Goal: Transaction & Acquisition: Purchase product/service

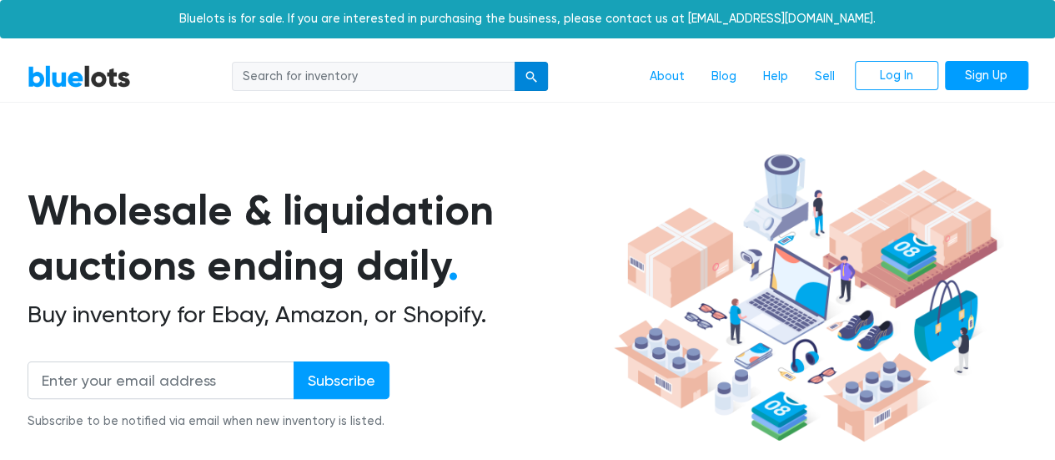
click at [536, 77] on div "submit" at bounding box center [532, 77] width 12 height 12
click at [888, 78] on link "Log In" at bounding box center [896, 76] width 83 height 30
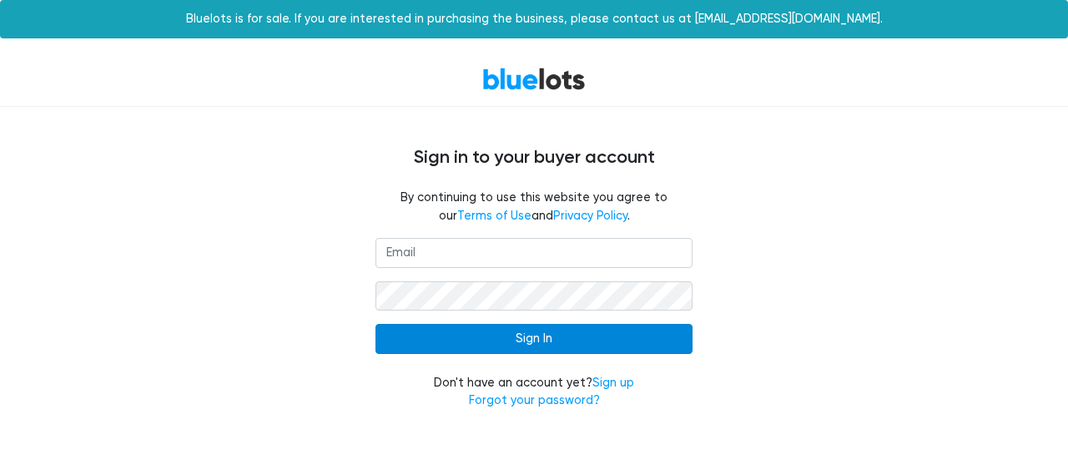
type input "h_aryeetey@hotmail.com"
click at [516, 338] on input "Sign In" at bounding box center [533, 339] width 317 height 30
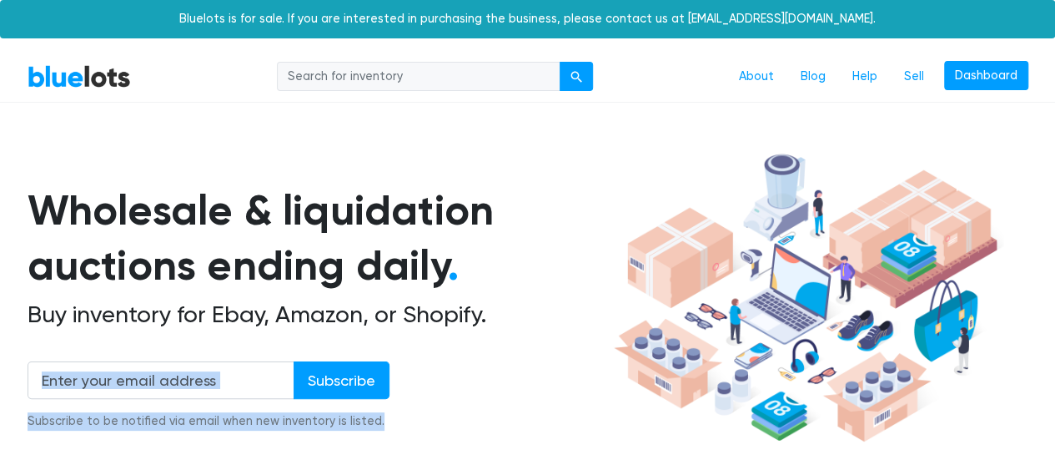
drag, startPoint x: 0, startPoint y: 0, endPoint x: 747, endPoint y: 355, distance: 827.6
click at [747, 355] on div "Wholesale & liquidation auctions ending daily . Buy inventory for Ebay, Amazon,…" at bounding box center [528, 298] width 1001 height 304
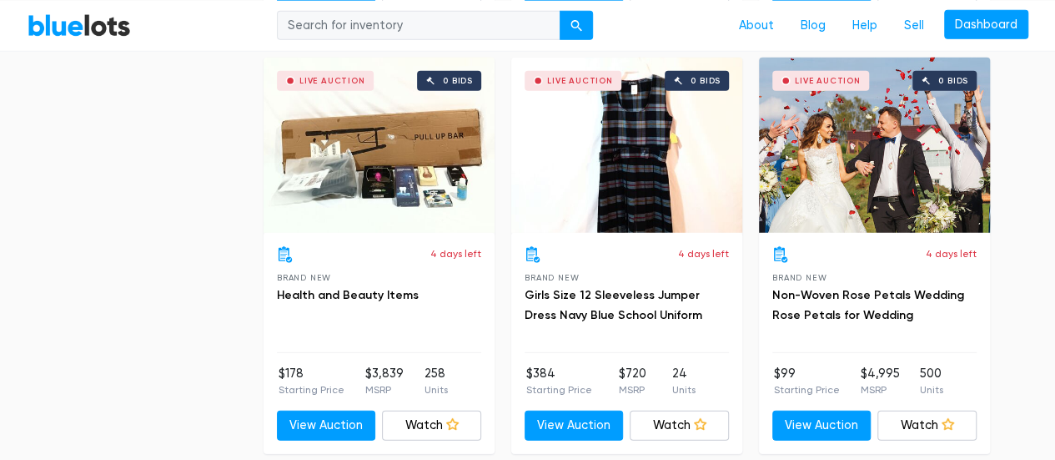
scroll to position [5504, 0]
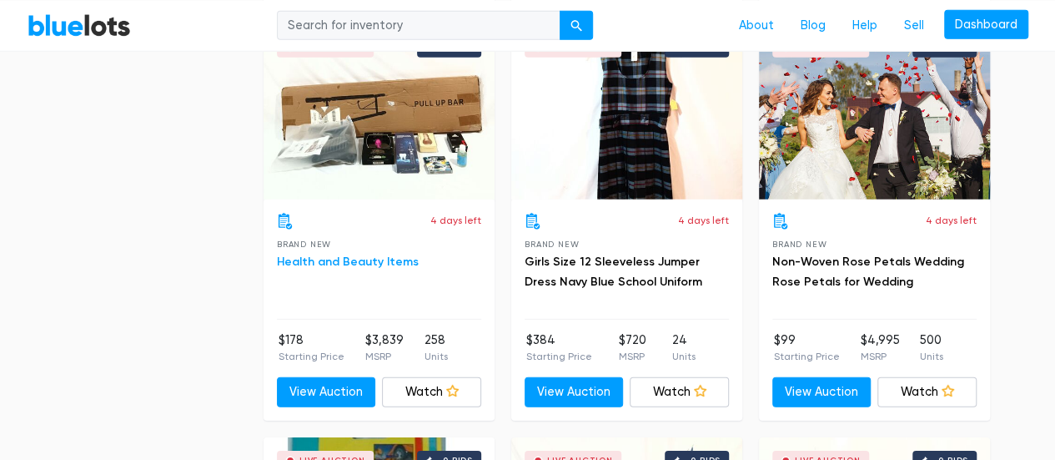
click at [324, 254] on link "Health and Beauty Items" at bounding box center [348, 261] width 142 height 14
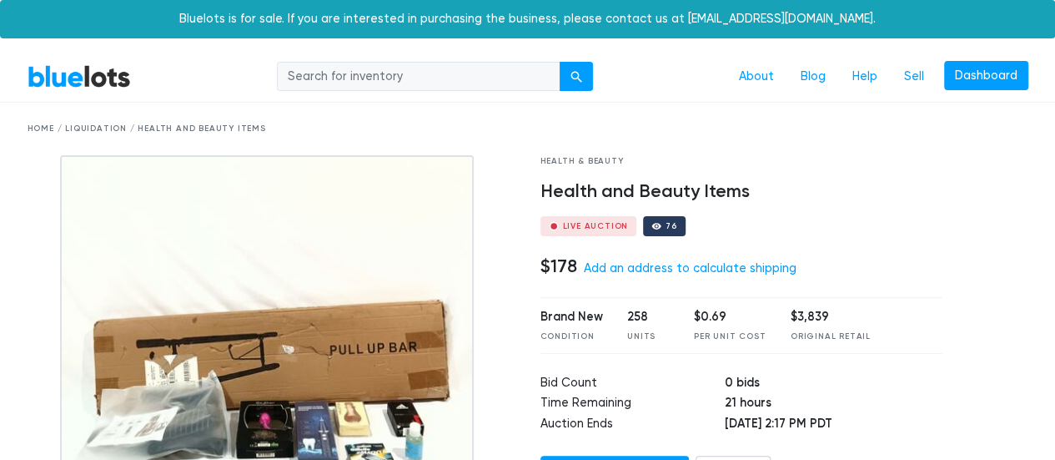
click at [204, 390] on img at bounding box center [267, 363] width 414 height 417
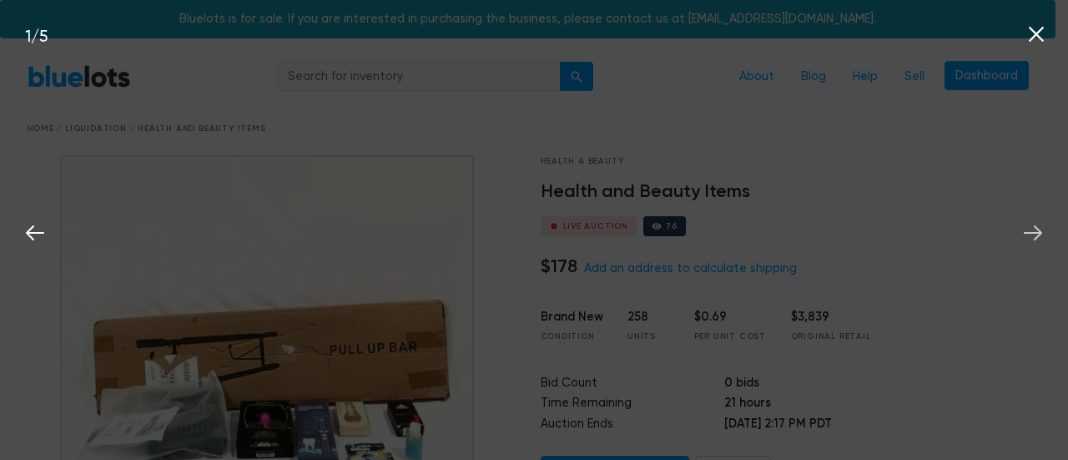
click at [1029, 229] on icon at bounding box center [1032, 232] width 25 height 25
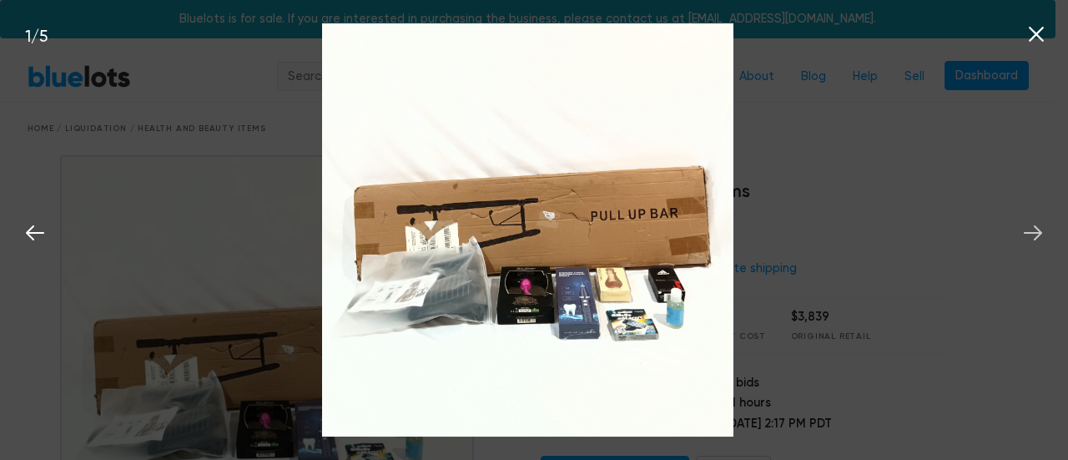
click at [1029, 229] on icon at bounding box center [1032, 232] width 25 height 25
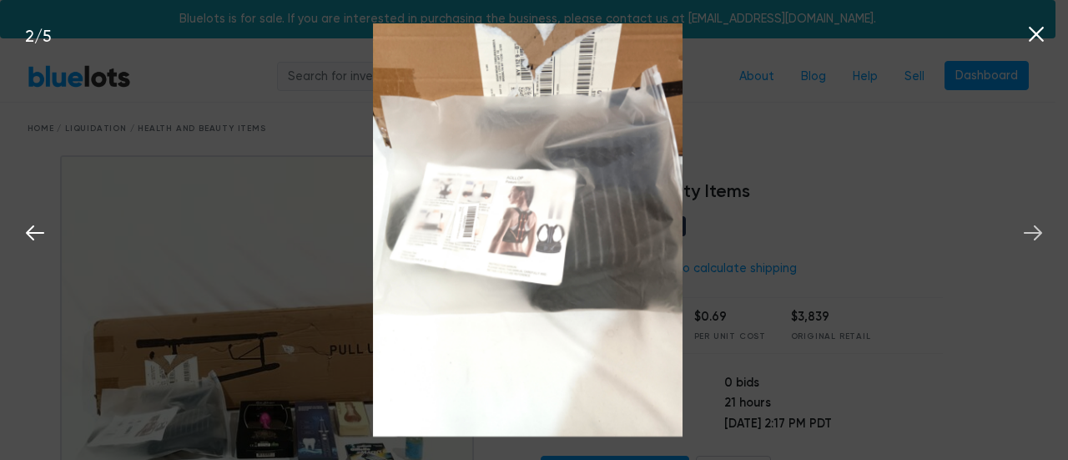
click at [1029, 229] on icon at bounding box center [1032, 232] width 25 height 25
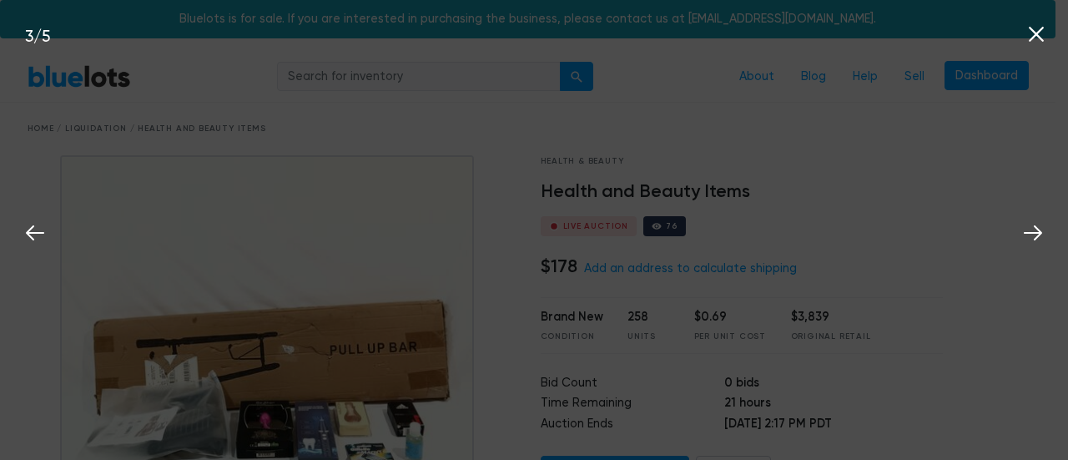
click at [1033, 43] on icon at bounding box center [1036, 34] width 25 height 25
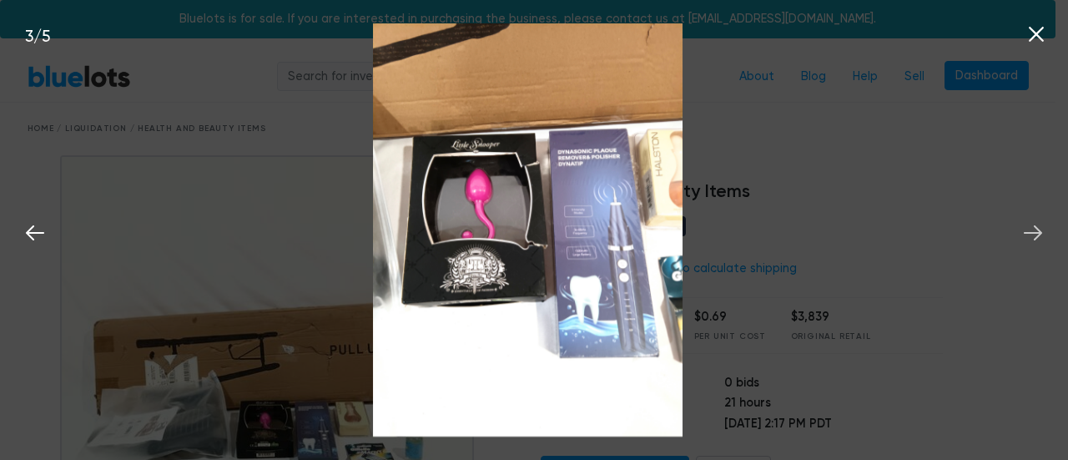
click at [1033, 223] on icon at bounding box center [1032, 232] width 25 height 25
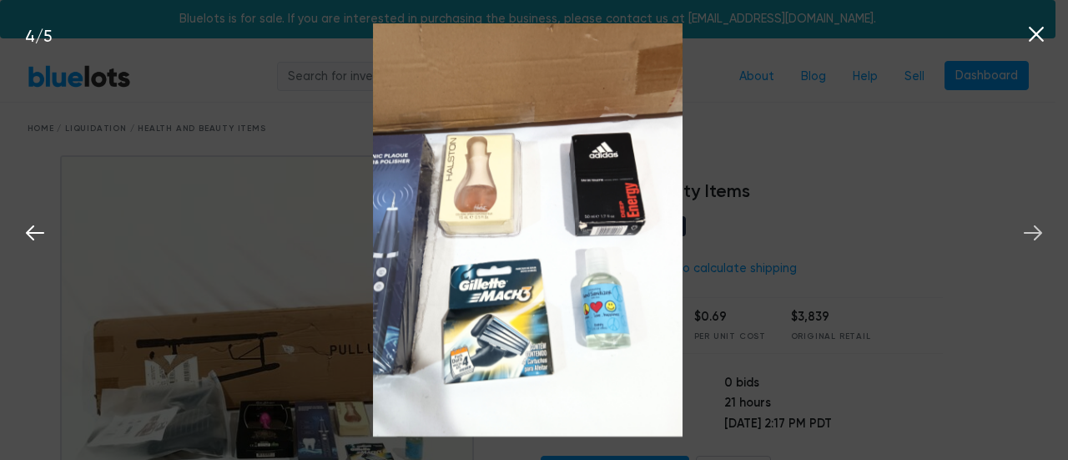
click at [1033, 223] on icon at bounding box center [1032, 232] width 25 height 25
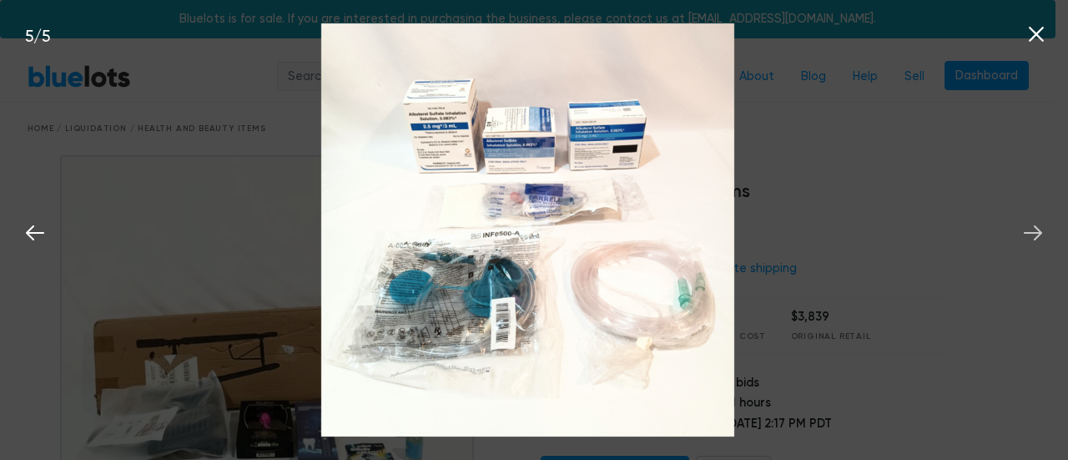
click at [1033, 223] on icon at bounding box center [1032, 232] width 25 height 25
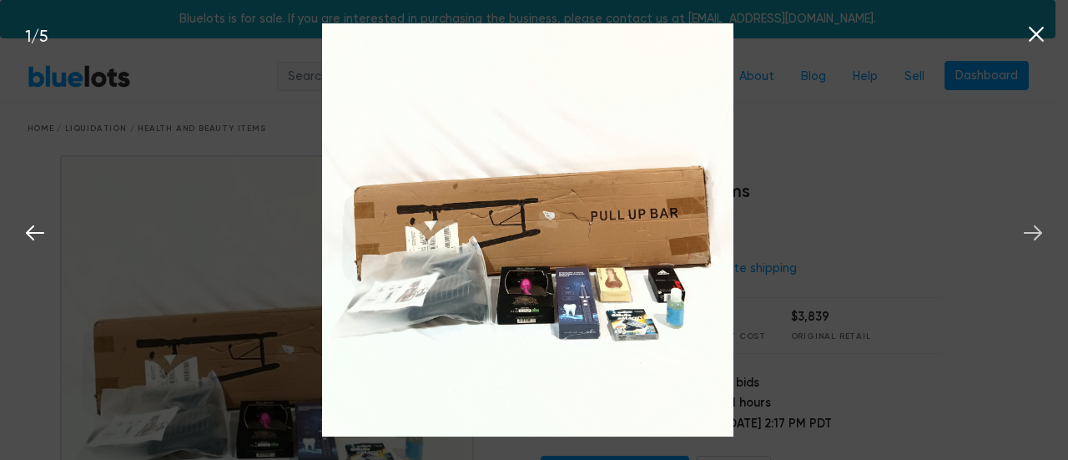
click at [1033, 223] on icon at bounding box center [1032, 232] width 25 height 25
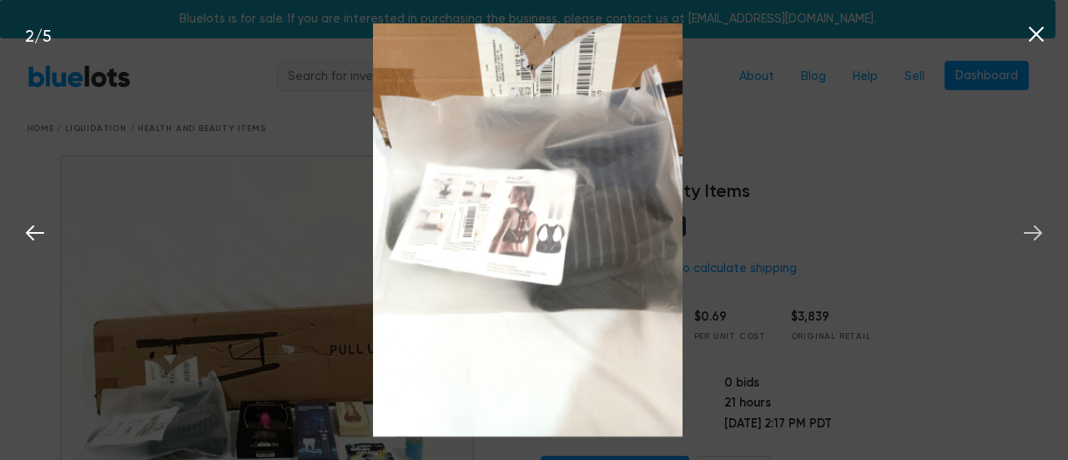
click at [1033, 223] on icon at bounding box center [1032, 232] width 25 height 25
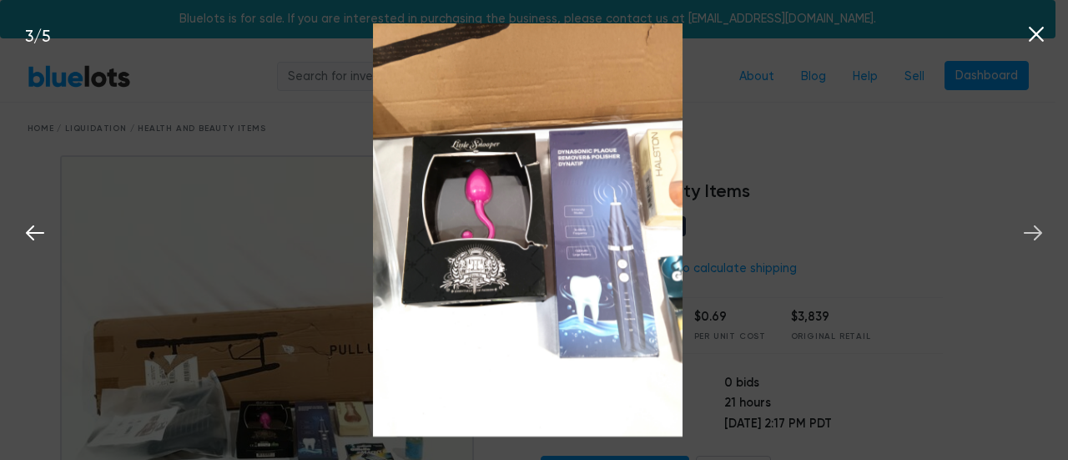
click at [1033, 223] on icon at bounding box center [1032, 232] width 25 height 25
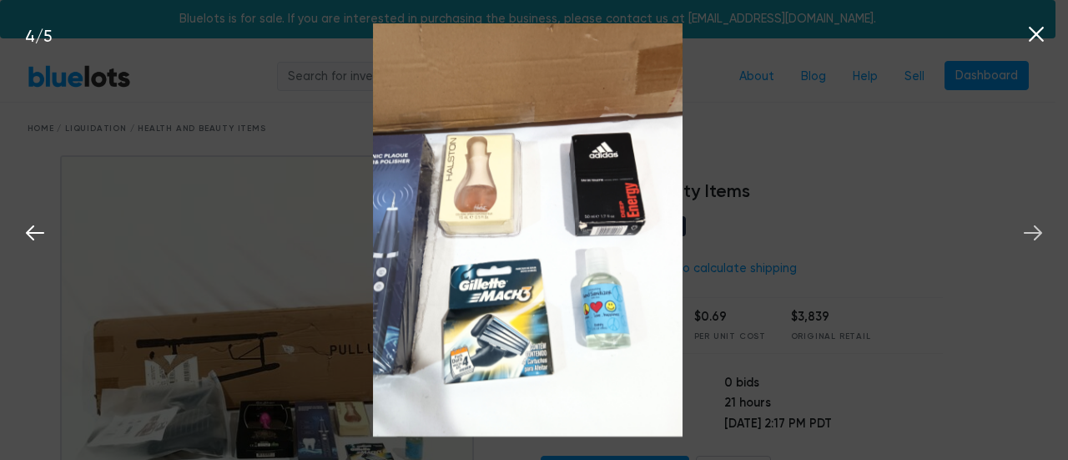
click at [1033, 223] on icon at bounding box center [1032, 232] width 25 height 25
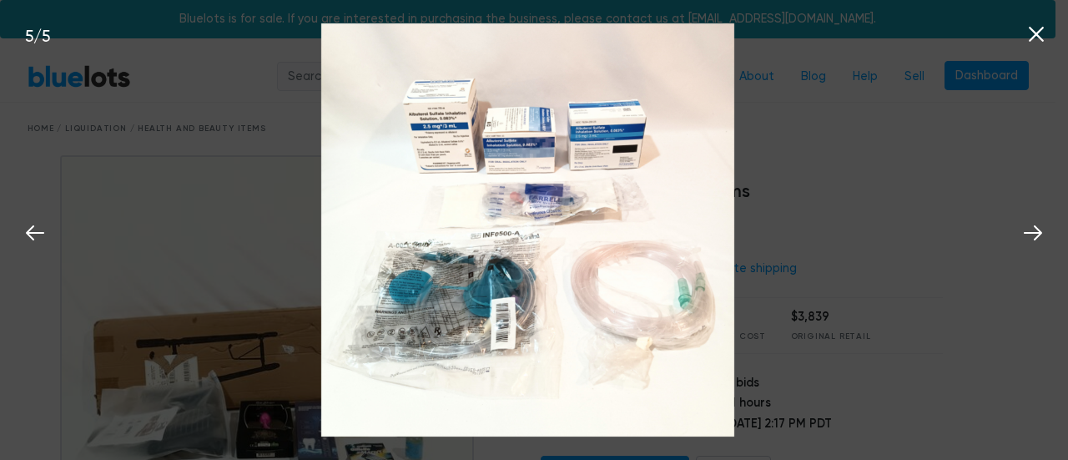
click at [1040, 31] on icon at bounding box center [1036, 34] width 15 height 15
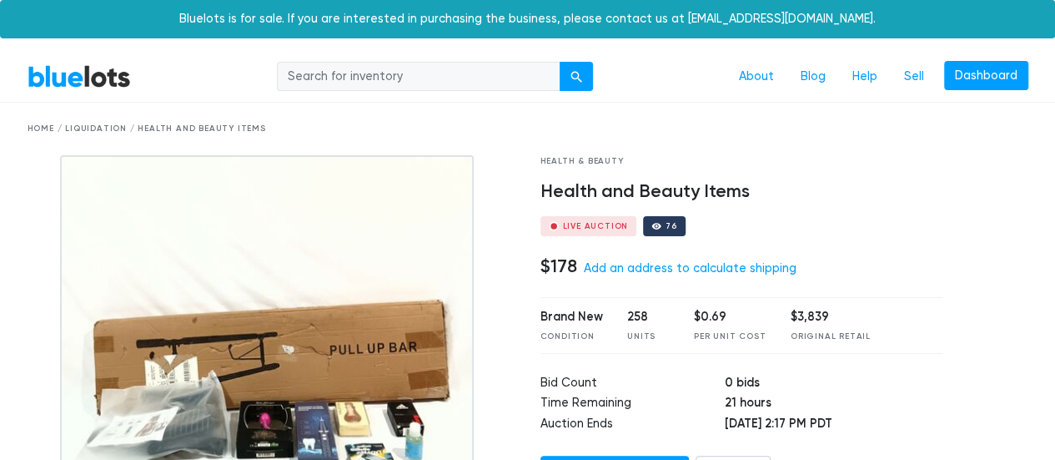
click at [50, 73] on link "BlueLots" at bounding box center [79, 76] width 103 height 24
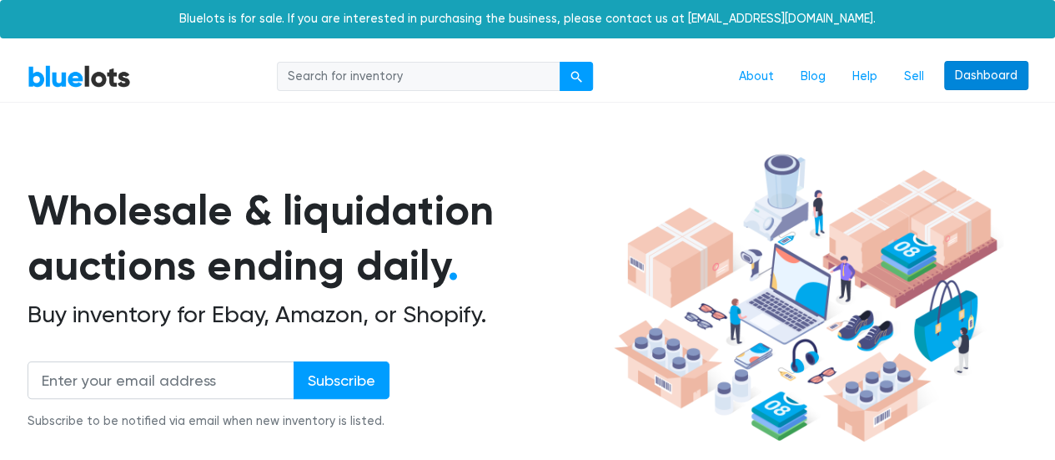
click at [979, 69] on link "Dashboard" at bounding box center [986, 76] width 84 height 30
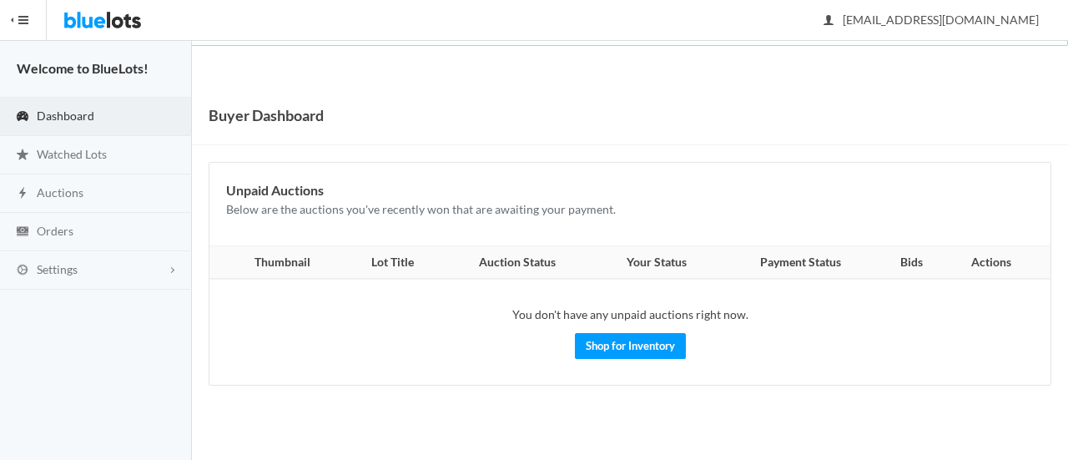
click at [13, 22] on button "HIDE MENU" at bounding box center [23, 20] width 47 height 40
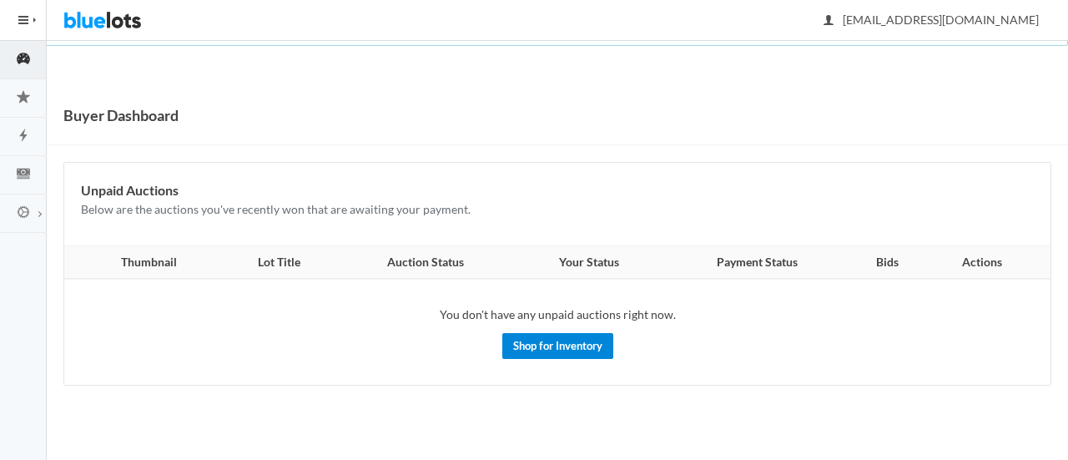
click at [541, 350] on link "Shop for Inventory" at bounding box center [557, 346] width 111 height 26
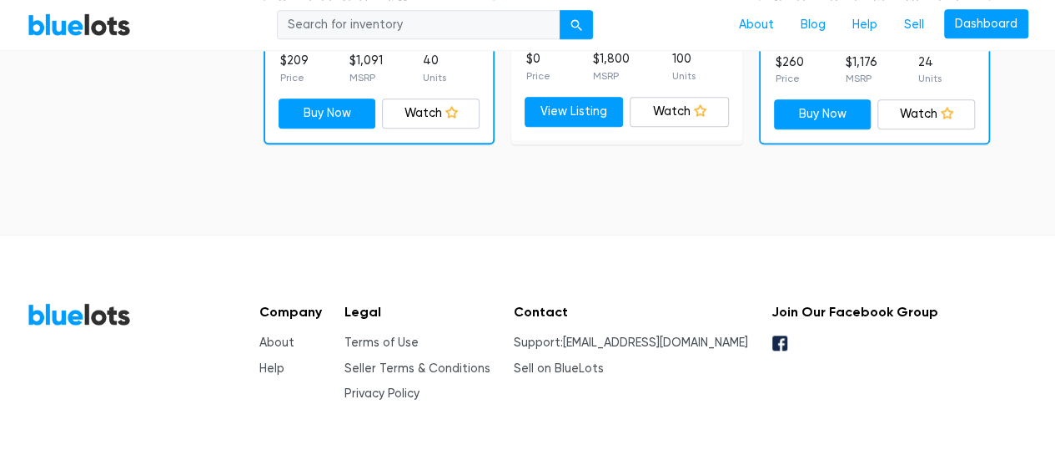
scroll to position [7039, 0]
